Goal: Information Seeking & Learning: Learn about a topic

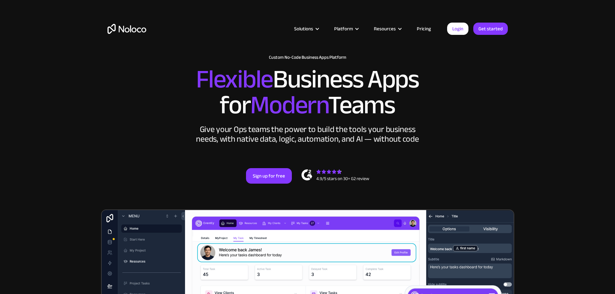
click at [423, 30] on link "Pricing" at bounding box center [424, 29] width 30 height 8
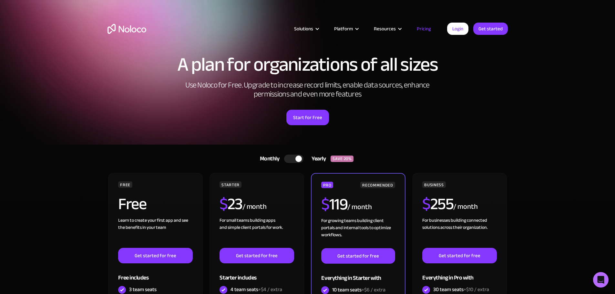
click at [300, 161] on div at bounding box center [298, 159] width 6 height 6
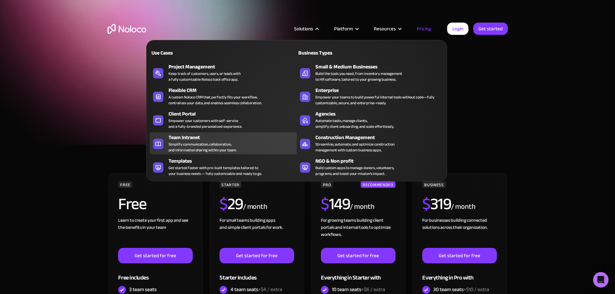
click at [214, 151] on div "Simplify communication, collaboration, and information sharing within your team." at bounding box center [202, 147] width 68 height 12
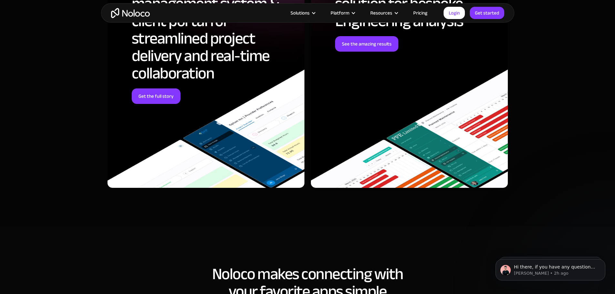
scroll to position [1969, 0]
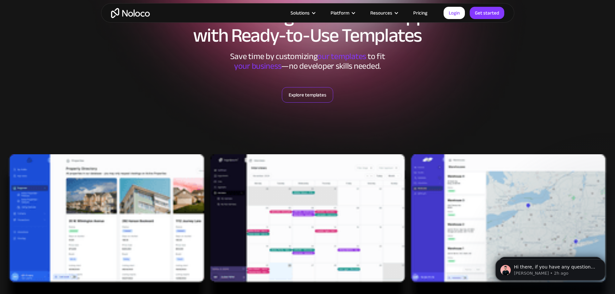
click at [304, 93] on link "Explore templates" at bounding box center [307, 94] width 51 height 15
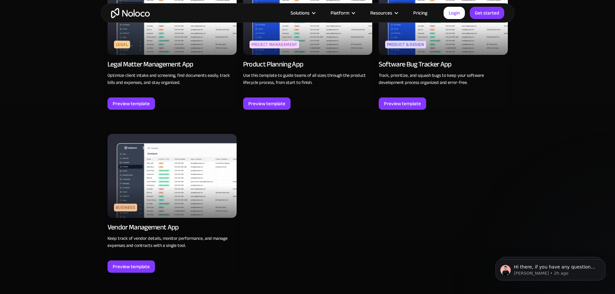
scroll to position [1868, 0]
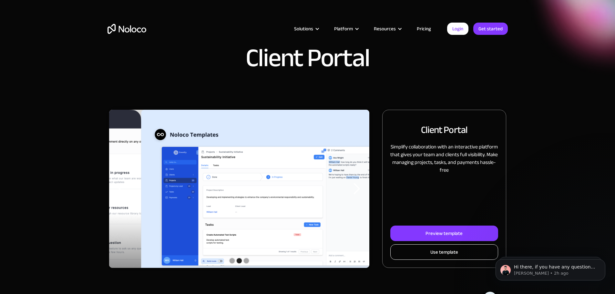
click at [430, 256] on div "Use template" at bounding box center [444, 252] width 28 height 8
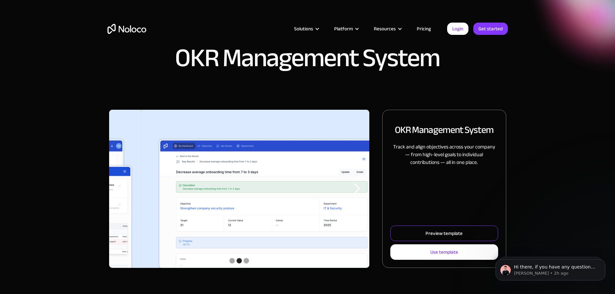
click at [458, 241] on link "Preview template" at bounding box center [443, 233] width 107 height 15
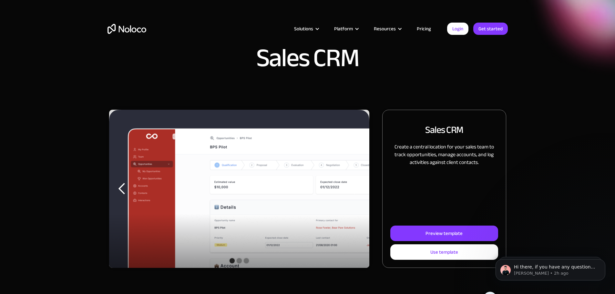
click at [242, 263] on div "Show slide 2 of 3" at bounding box center [239, 260] width 5 height 5
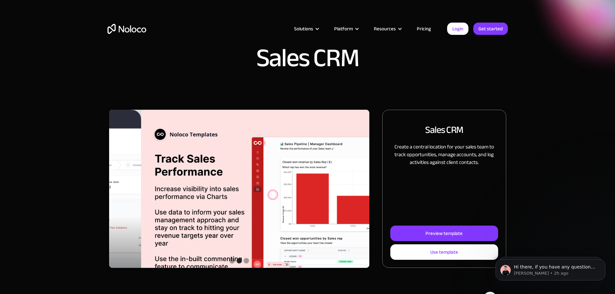
click at [257, 268] on div "carousel" at bounding box center [239, 261] width 260 height 13
click at [249, 263] on div "Show slide 3 of 3" at bounding box center [246, 260] width 5 height 5
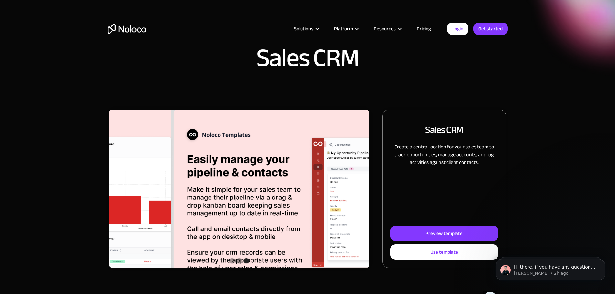
click at [235, 263] on div "Show slide 1 of 3" at bounding box center [231, 260] width 5 height 5
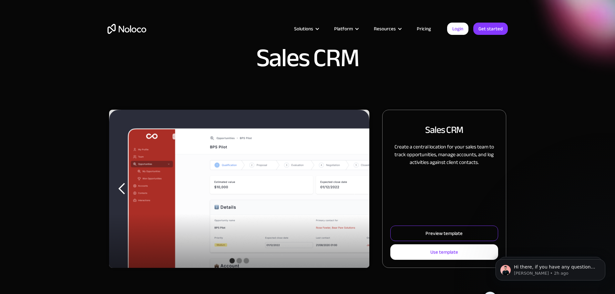
click at [416, 241] on link "Preview template" at bounding box center [443, 233] width 107 height 15
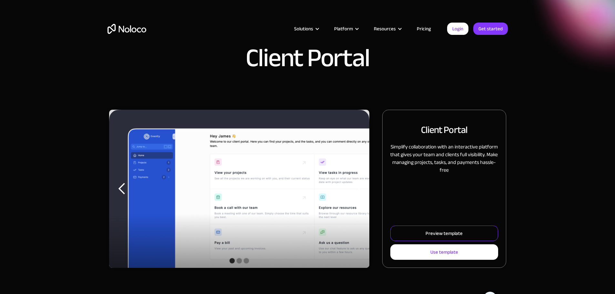
drag, startPoint x: 0, startPoint y: 0, endPoint x: 452, endPoint y: 247, distance: 515.0
click at [452, 241] on link "Preview template" at bounding box center [443, 233] width 107 height 15
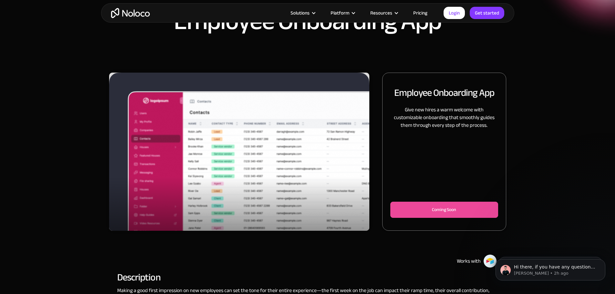
scroll to position [32, 0]
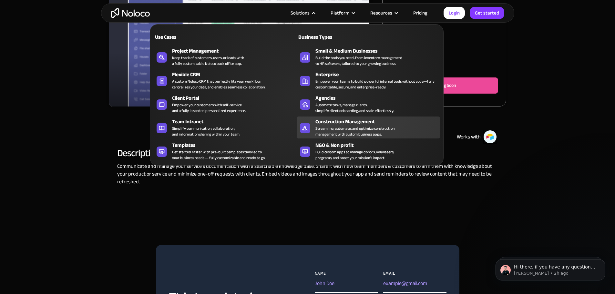
scroll to position [323, 0]
